Goal: Use online tool/utility: Utilize a website feature to perform a specific function

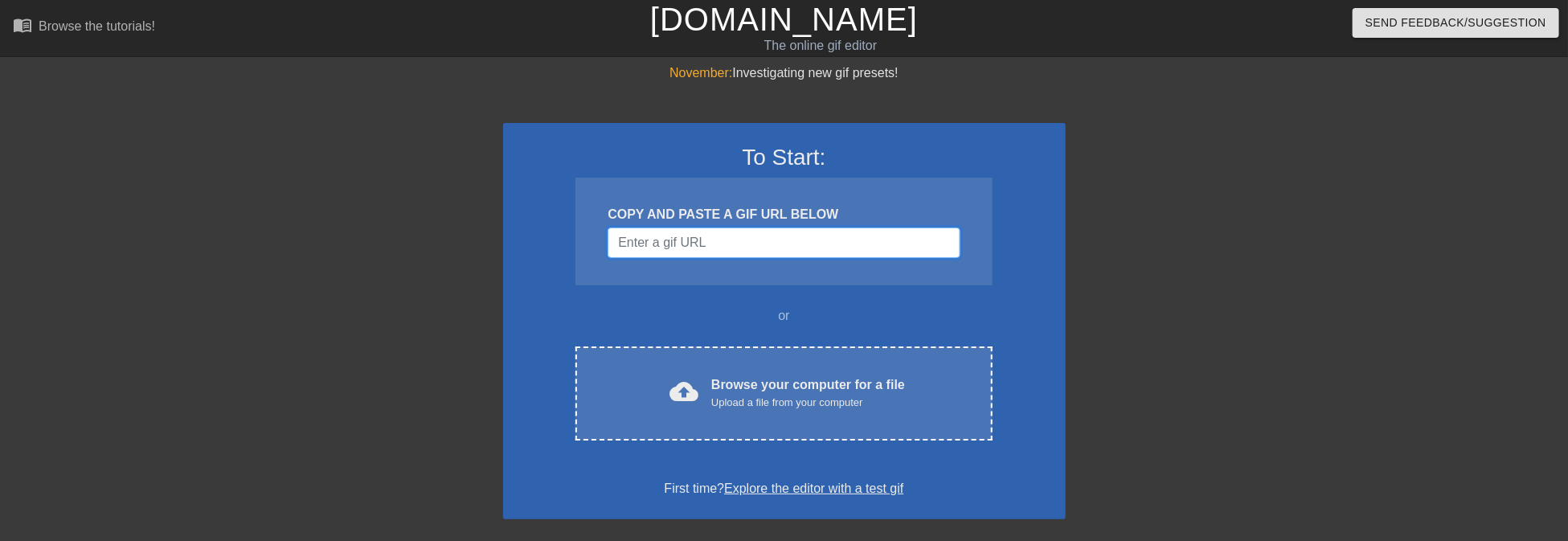
click at [739, 242] on input "Username" at bounding box center [784, 242] width 352 height 31
click at [657, 241] on input "Username" at bounding box center [784, 242] width 352 height 31
paste input "[URL][DOMAIN_NAME]"
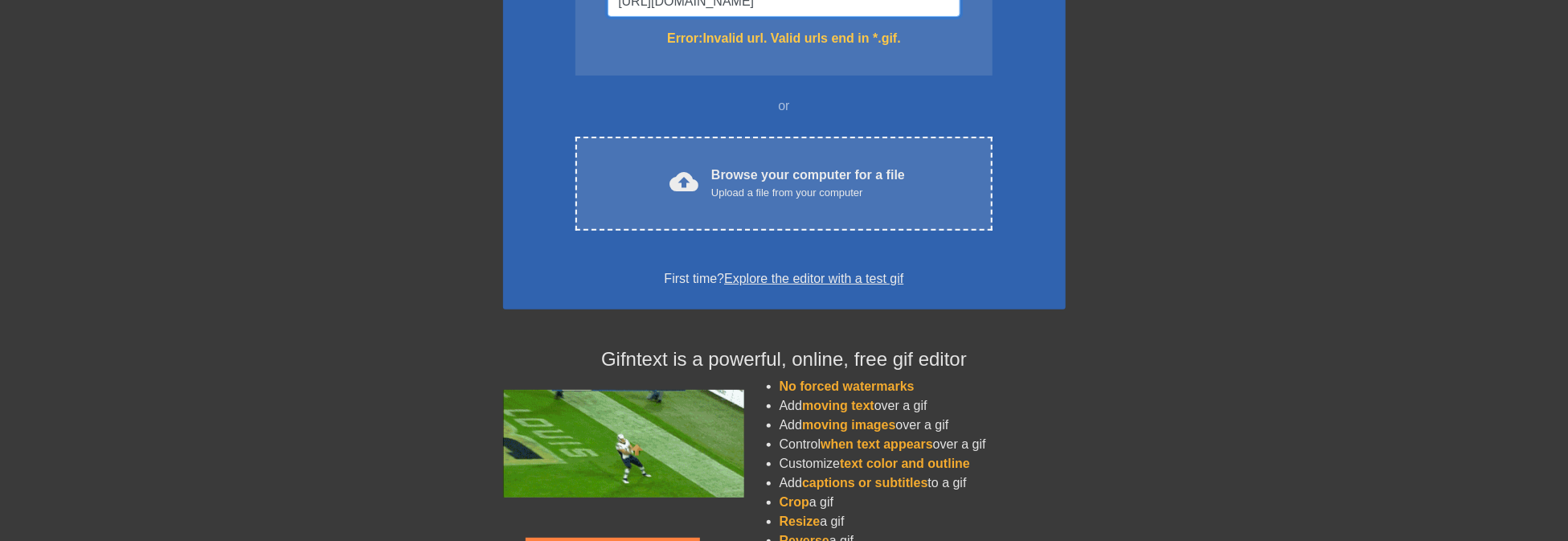
scroll to position [160, 0]
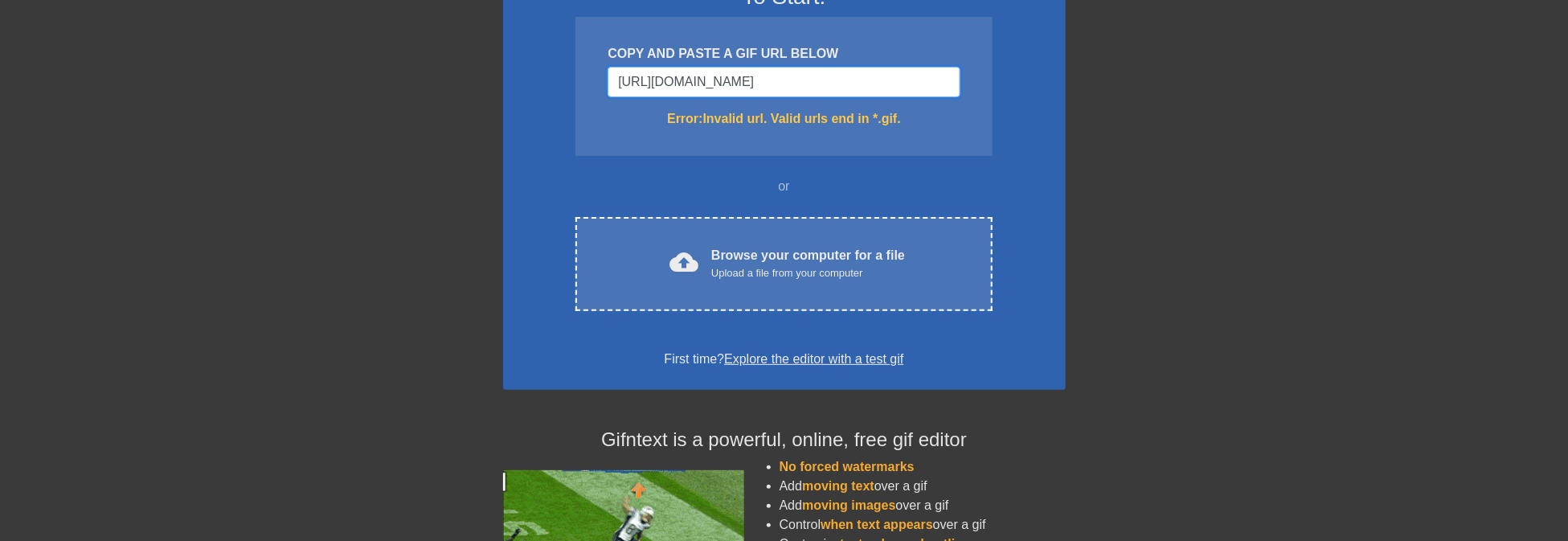
drag, startPoint x: 699, startPoint y: 78, endPoint x: 557, endPoint y: 78, distance: 142.0
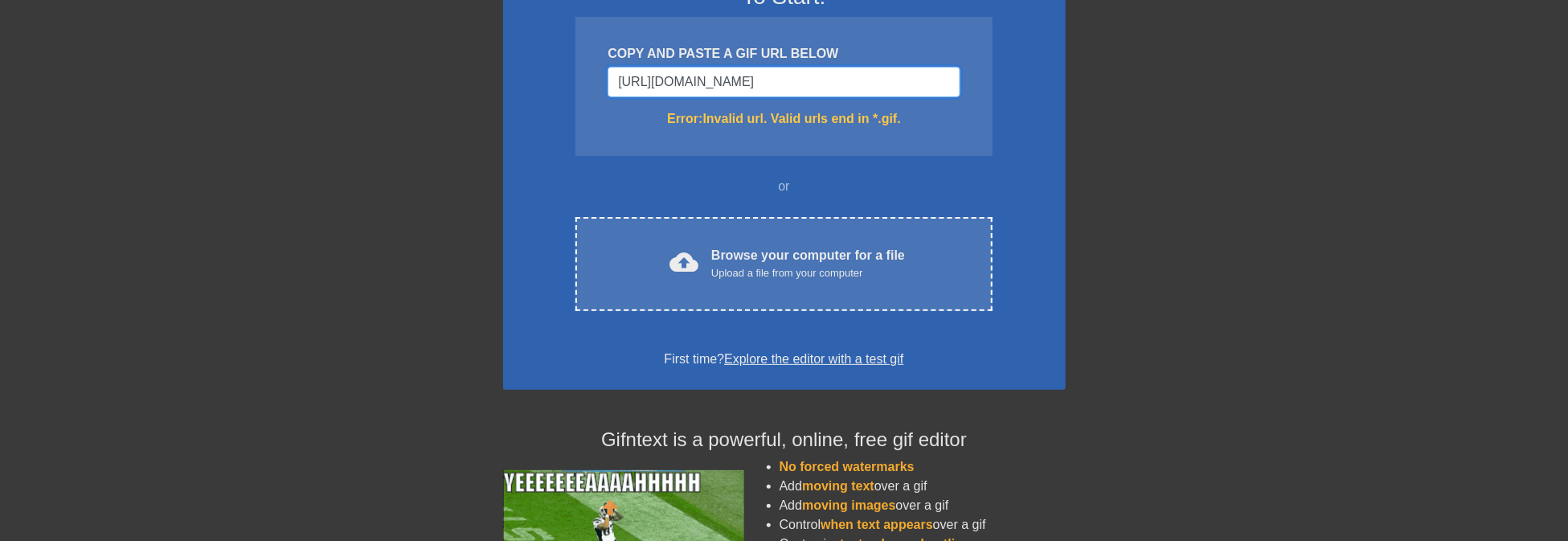
click at [557, 78] on div "To Start: COPY AND PASTE A GIF URL BELOW [URL][DOMAIN_NAME] Error: Invalid url.…" at bounding box center [784, 175] width 563 height 427
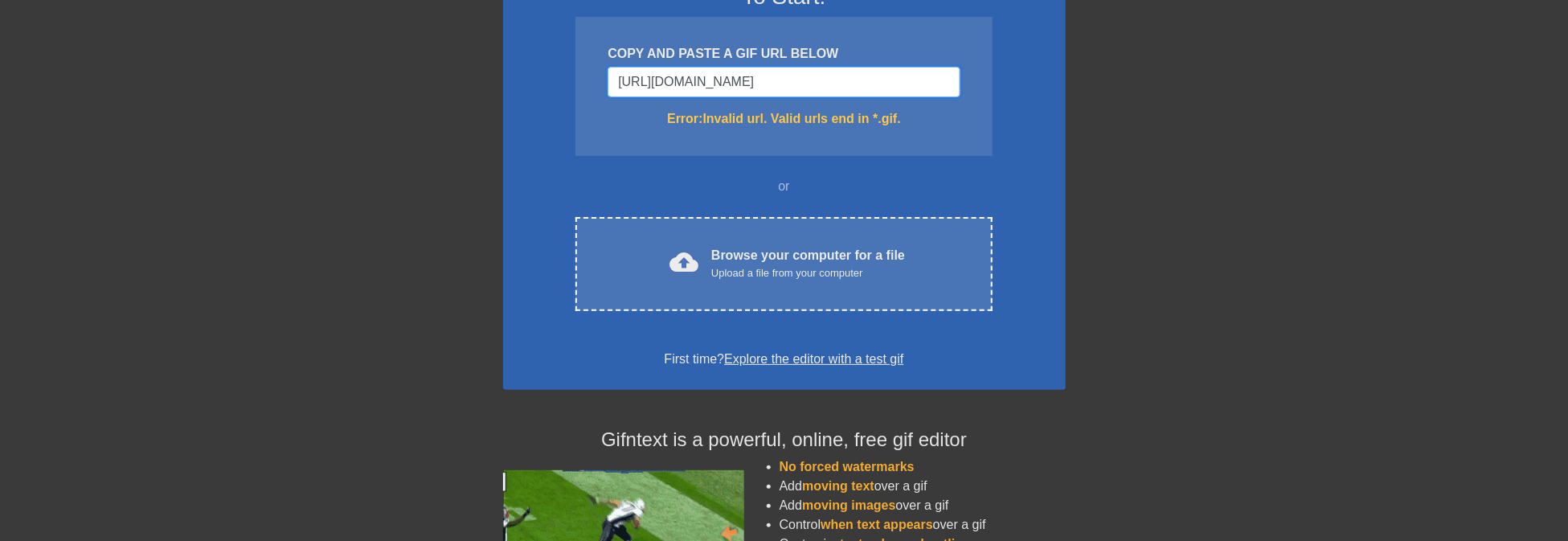
scroll to position [0, 338]
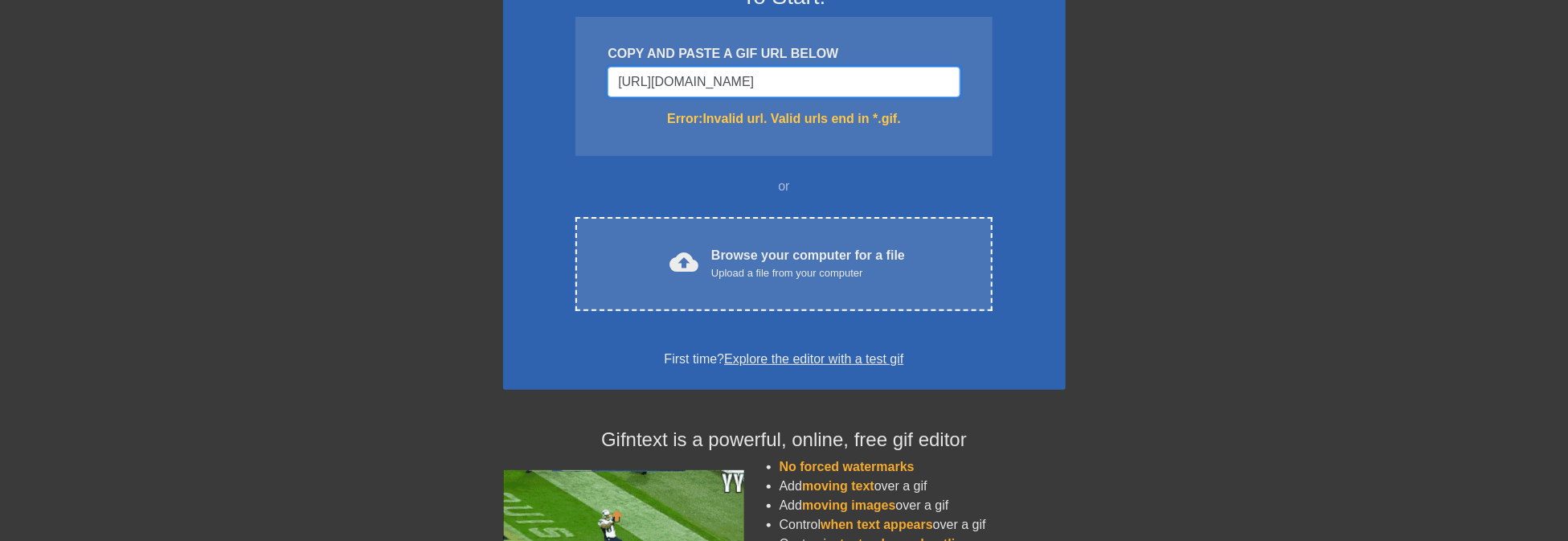
click at [699, 79] on input "[URL][DOMAIN_NAME]" at bounding box center [784, 82] width 352 height 31
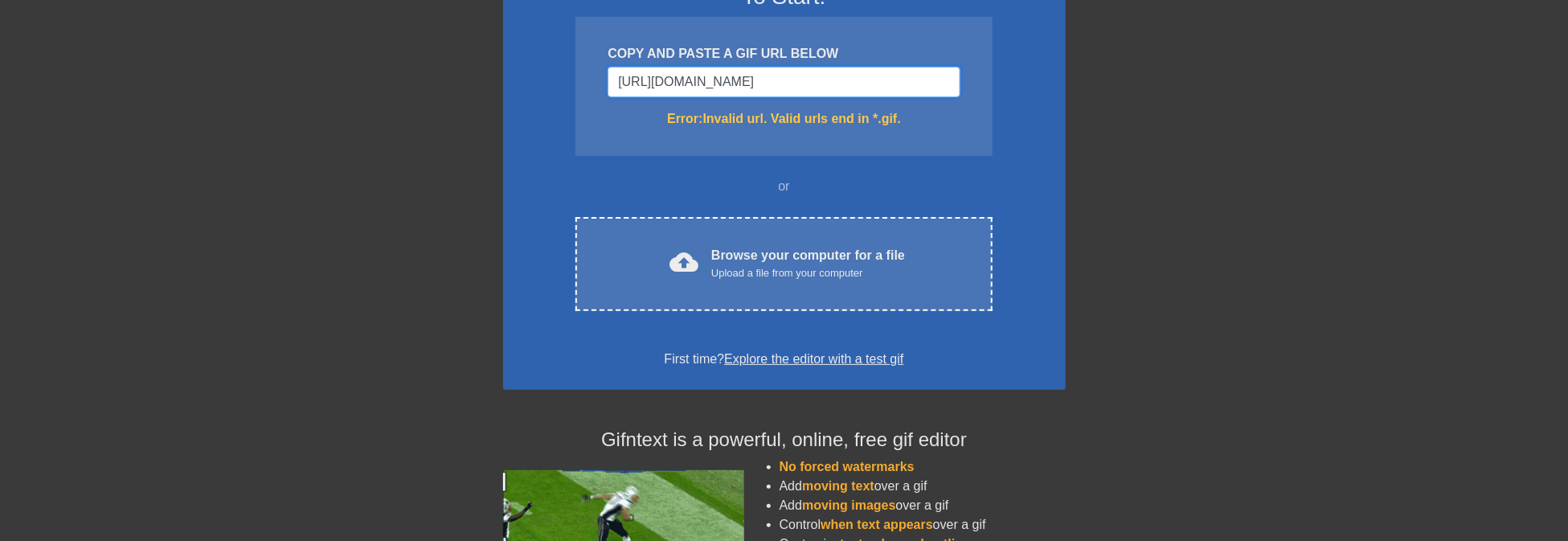
scroll to position [0, 0]
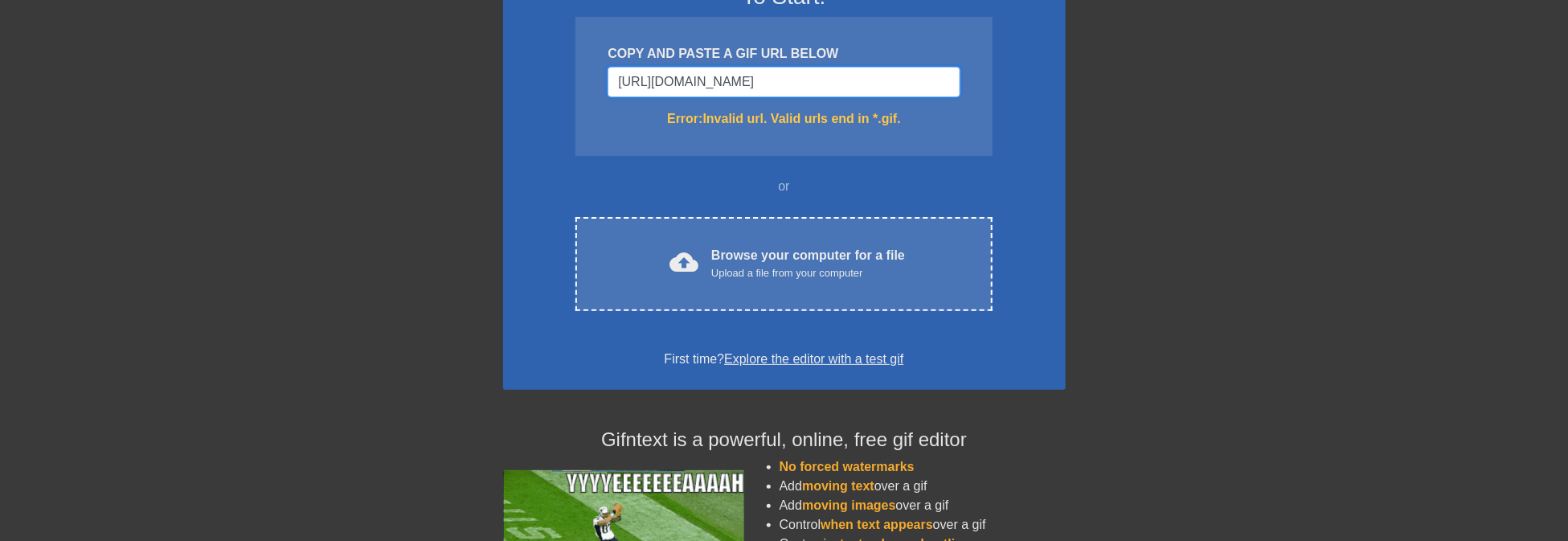
drag, startPoint x: 699, startPoint y: 79, endPoint x: 575, endPoint y: 78, distance: 124.0
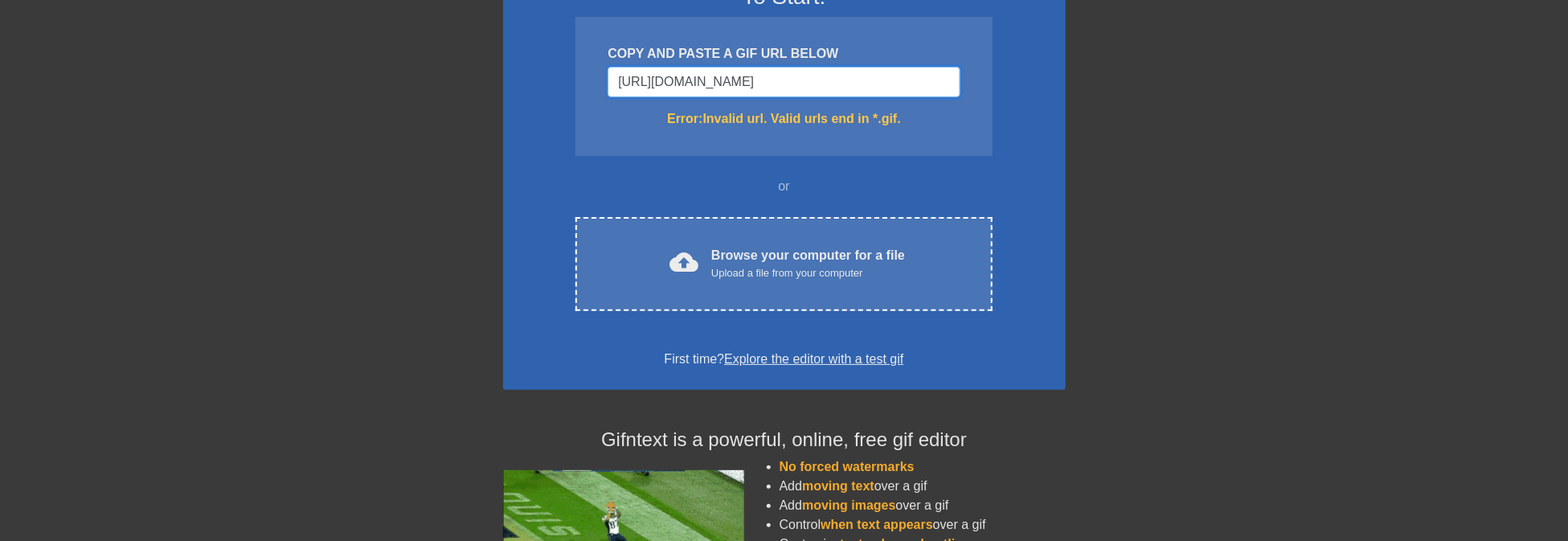
click at [575, 78] on div "COPY AND PASTE A GIF URL BELOW [URL][DOMAIN_NAME] Error: Invalid url. Valid url…" at bounding box center [783, 86] width 417 height 139
click at [794, 87] on input "[URL][DOMAIN_NAME]" at bounding box center [784, 82] width 352 height 31
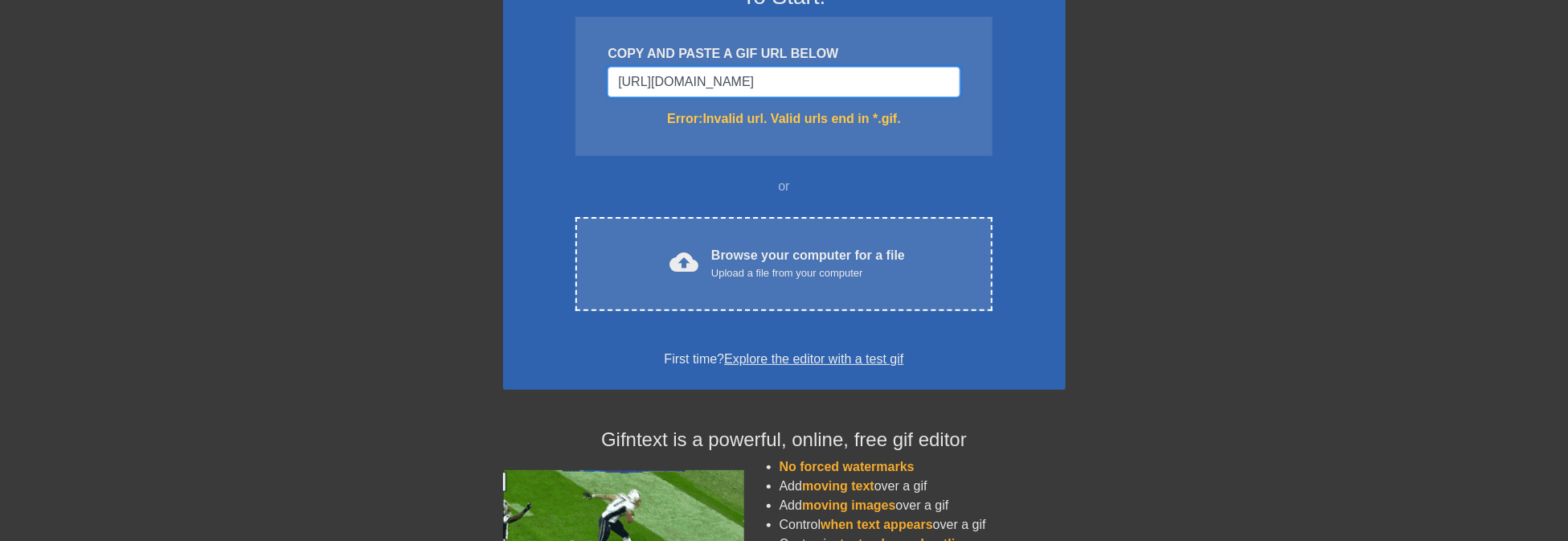
type input "[URL][DOMAIN_NAME]"
click at [414, 236] on div at bounding box center [364, 144] width 241 height 482
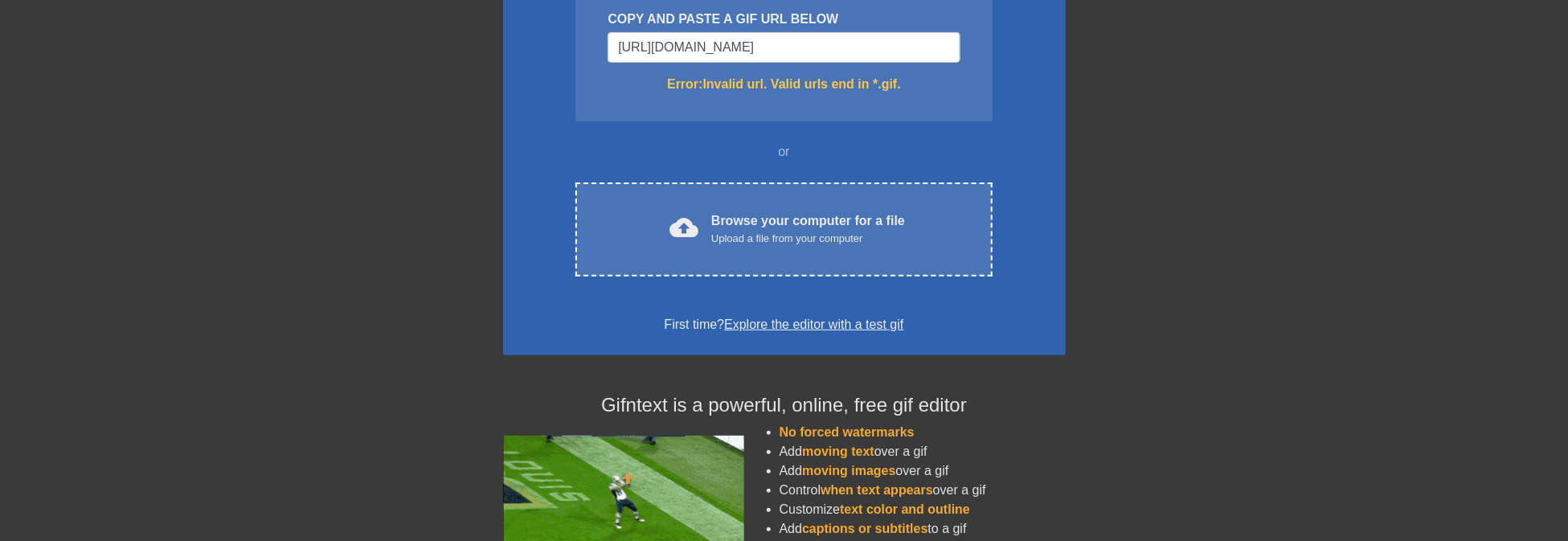
scroll to position [187, 0]
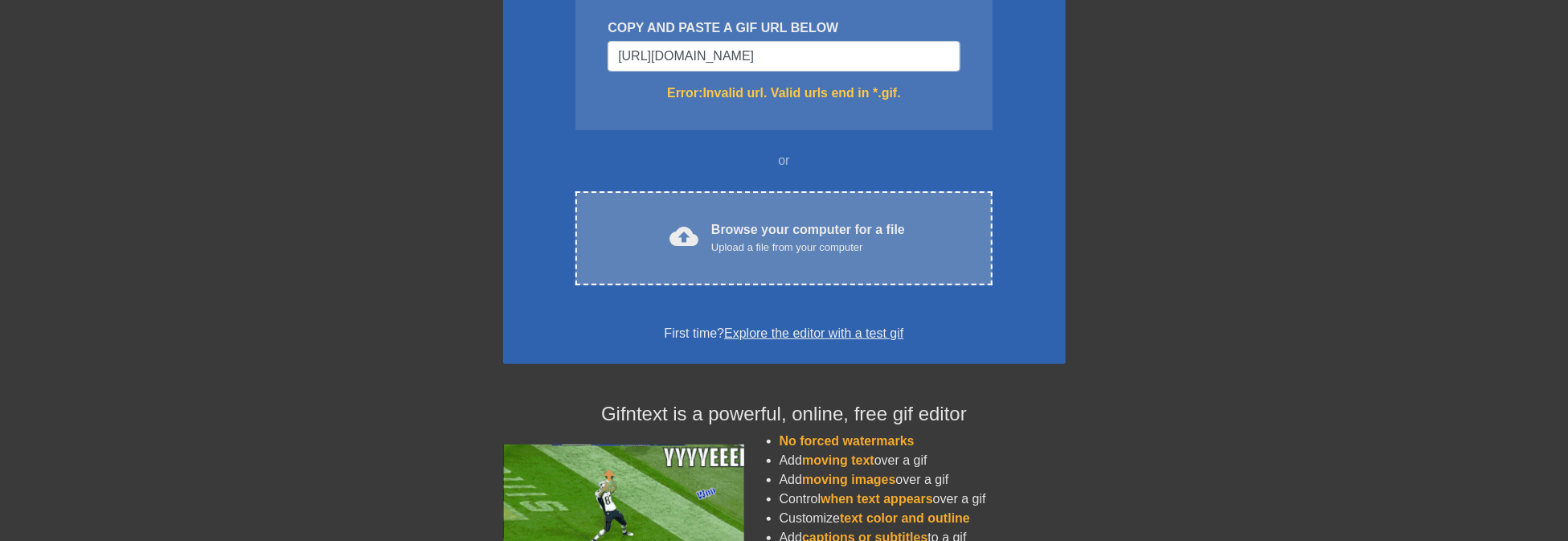
click at [711, 216] on div "cloud_upload Browse your computer for a file Upload a file from your computer C…" at bounding box center [783, 238] width 417 height 94
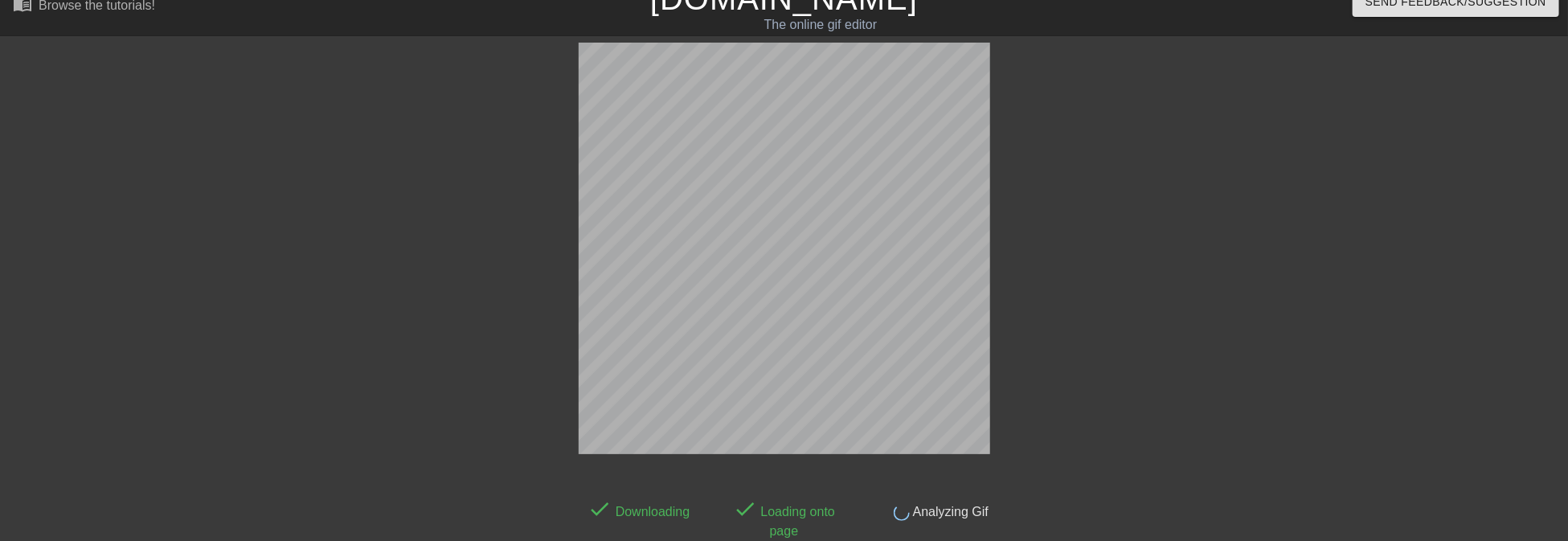
scroll to position [26, 0]
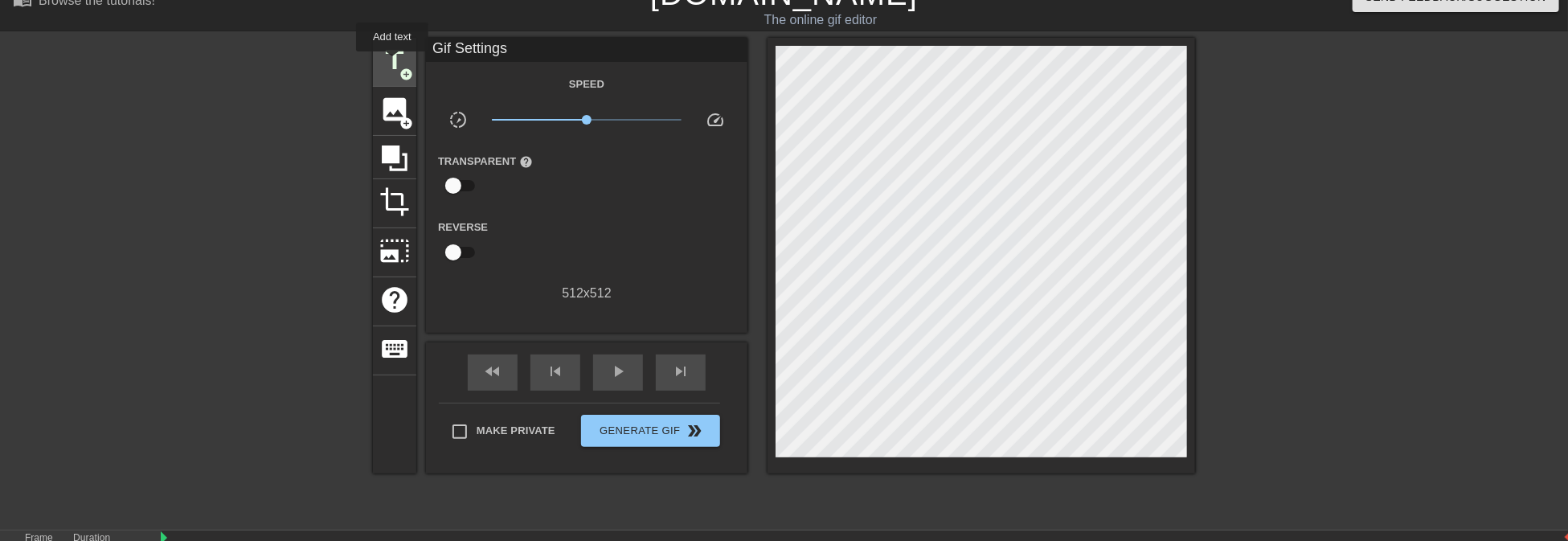
click at [392, 63] on span "title" at bounding box center [395, 60] width 31 height 31
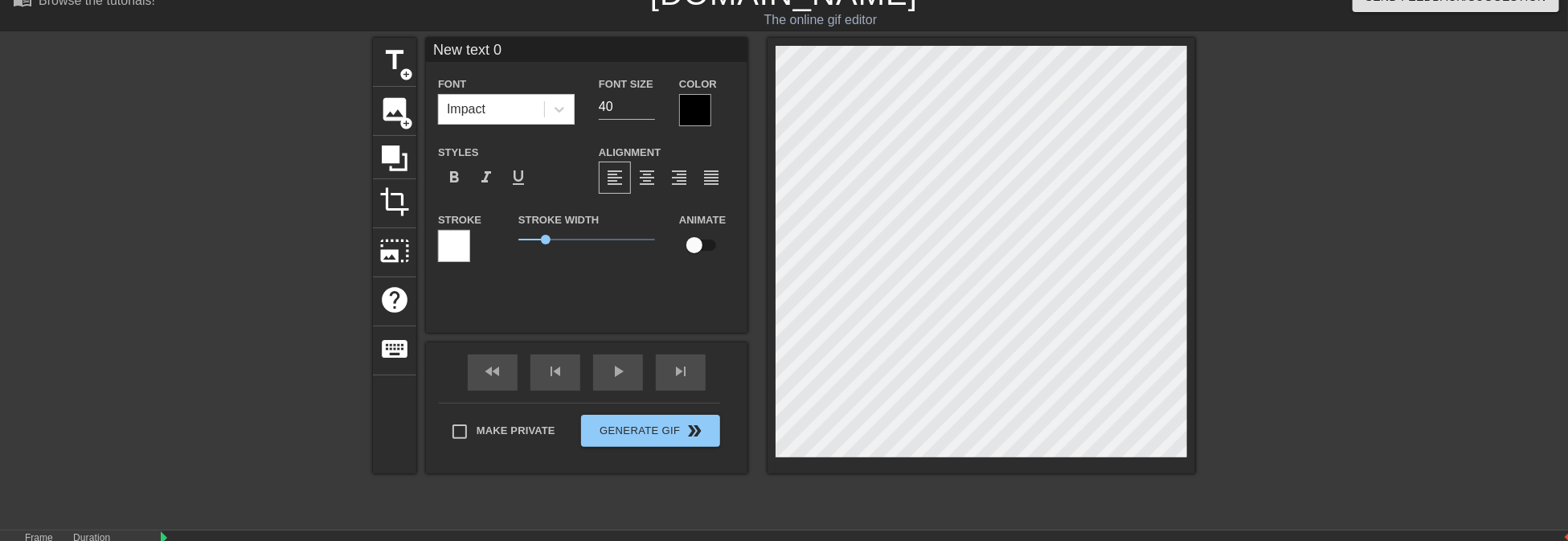
scroll to position [2, 2]
paste textarea "쓸데없는 소리 [DATE] 말고"
type input "쓸데없는 소리 [DATE] 말고"
type textarea "쓸데없는 소리 [DATE] 말고"
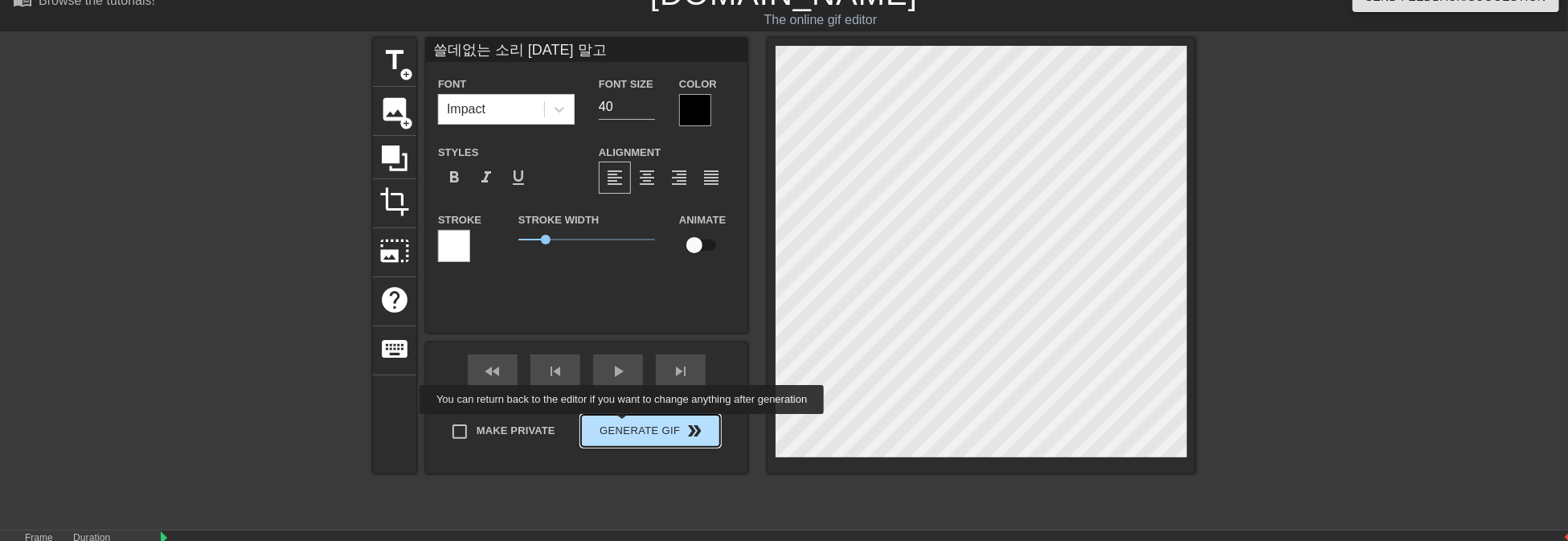
click at [624, 426] on span "Generate Gif double_arrow" at bounding box center [650, 431] width 126 height 19
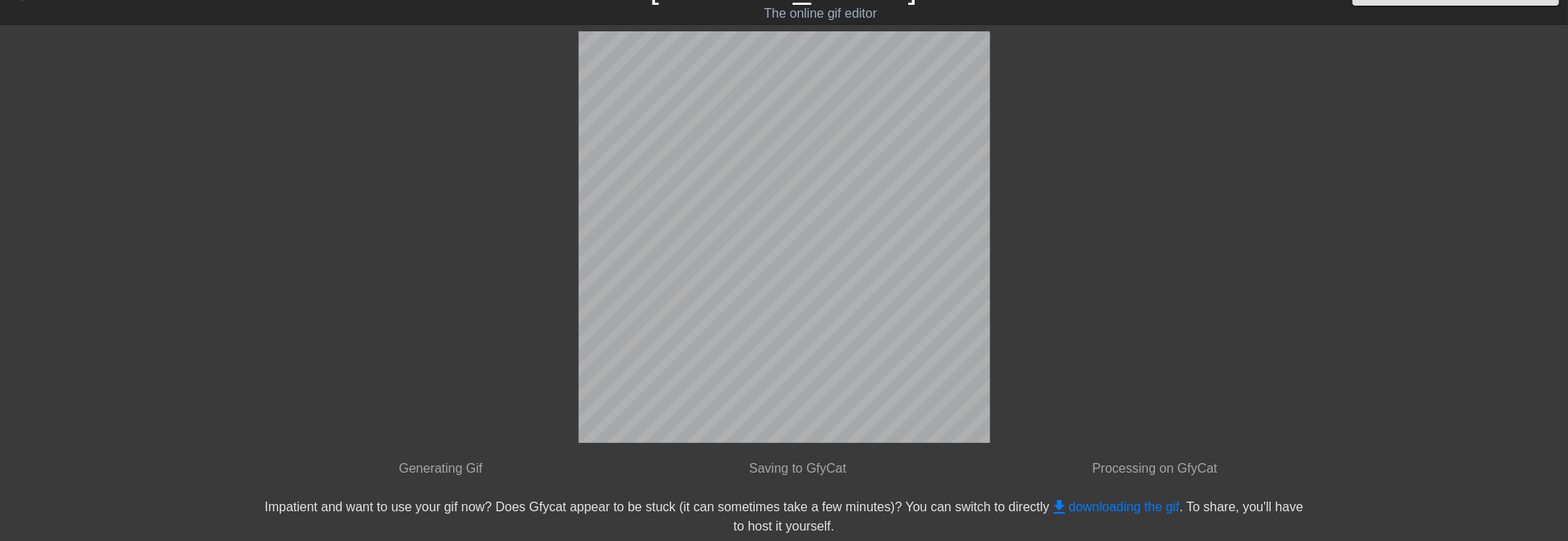
scroll to position [0, 0]
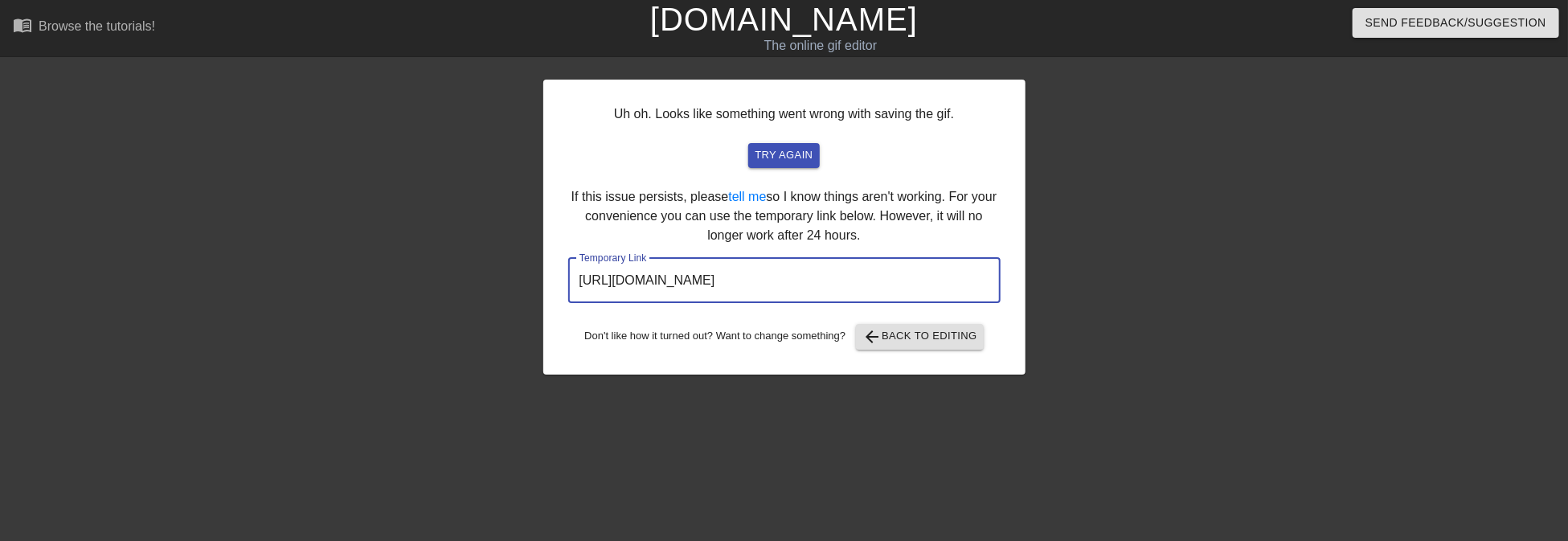
drag, startPoint x: 931, startPoint y: 282, endPoint x: 554, endPoint y: 274, distance: 377.1
click at [554, 274] on div "Uh oh. Looks like something went wrong with saving the gif. try again If this i…" at bounding box center [784, 226] width 482 height 295
click at [926, 284] on input "[URL][DOMAIN_NAME]" at bounding box center [784, 280] width 433 height 45
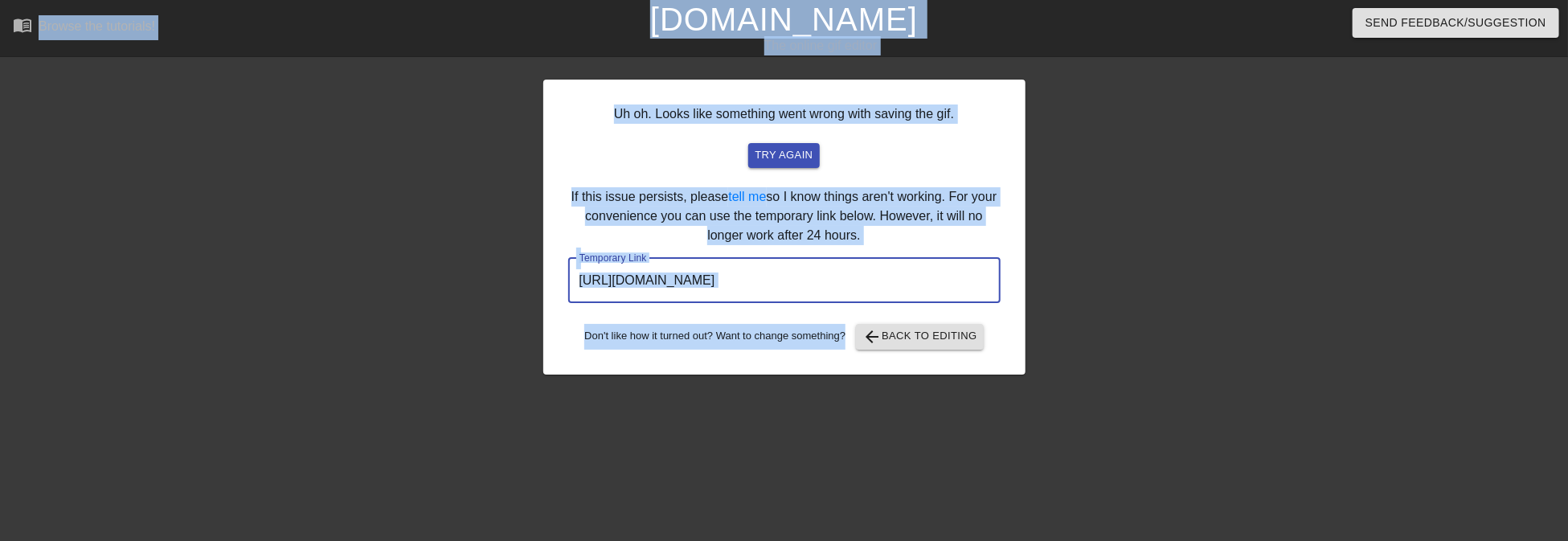
click at [932, 281] on input "[URL][DOMAIN_NAME]" at bounding box center [784, 280] width 433 height 45
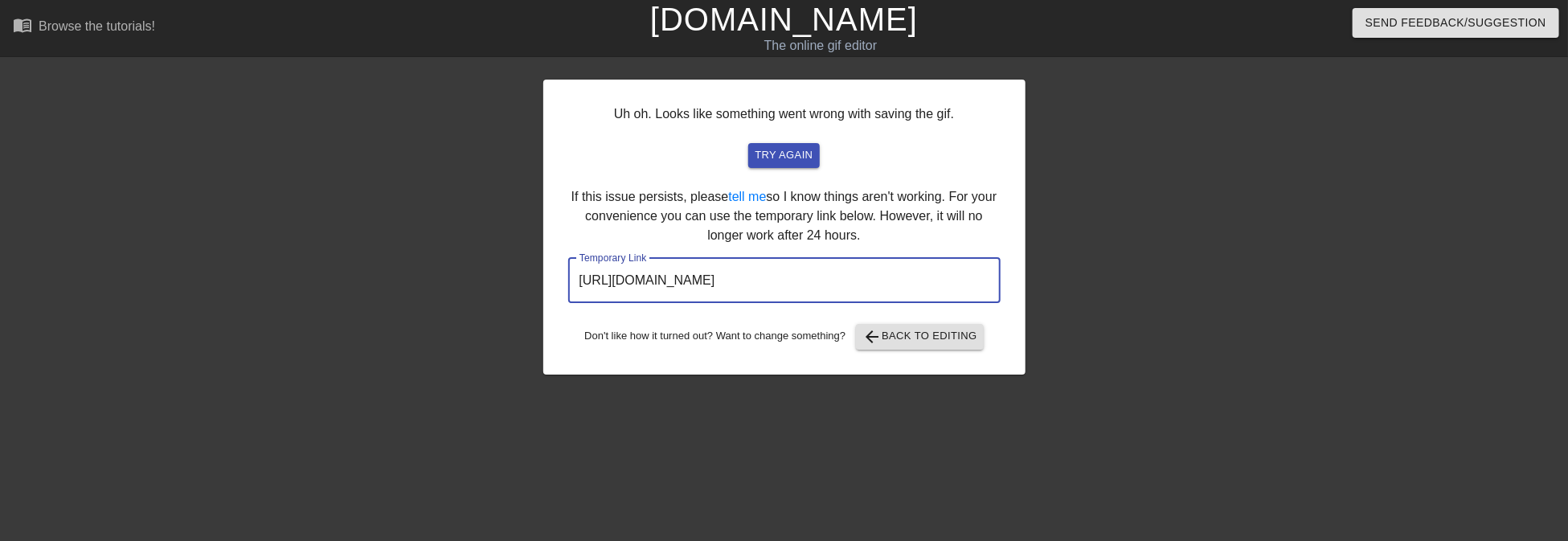
click at [932, 281] on input "[URL][DOMAIN_NAME]" at bounding box center [784, 280] width 433 height 45
